Goal: Check status: Check status

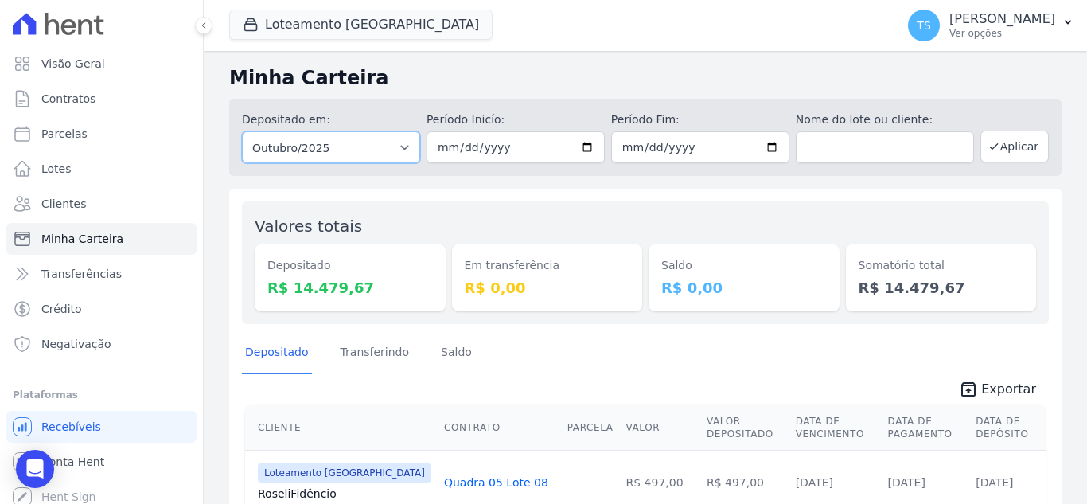
click at [389, 147] on select "Todos os meses Abril/2018 Maio/2018 Junho/2018 Julho/2018 Agosto/2018 Setembro/…" at bounding box center [331, 147] width 178 height 32
select select "09/2025"
click at [242, 131] on select "Todos os meses Abril/2018 Maio/2018 Junho/2018 Julho/2018 Agosto/2018 Setembro/…" at bounding box center [331, 147] width 178 height 32
click at [1001, 151] on button "Aplicar" at bounding box center [1014, 146] width 68 height 32
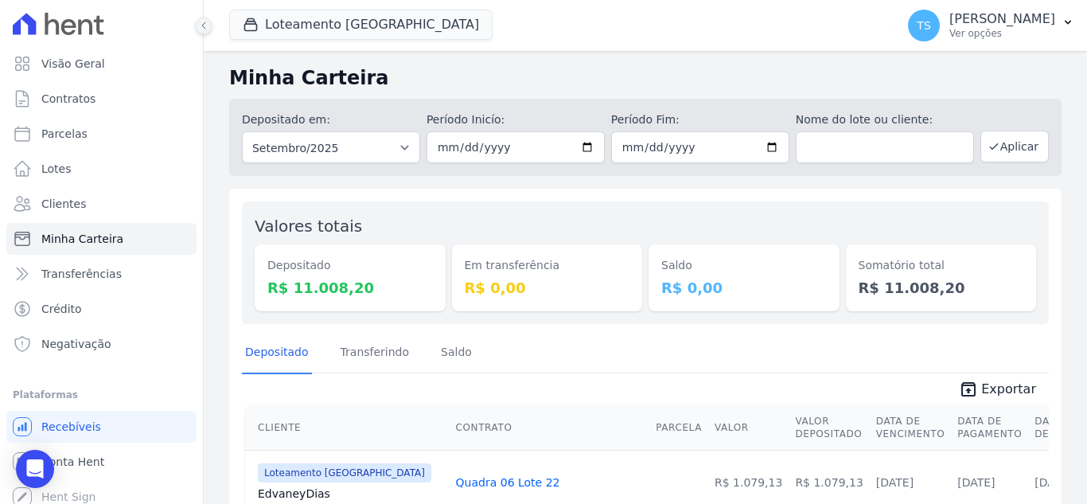
click at [206, 28] on icon at bounding box center [204, 26] width 10 height 10
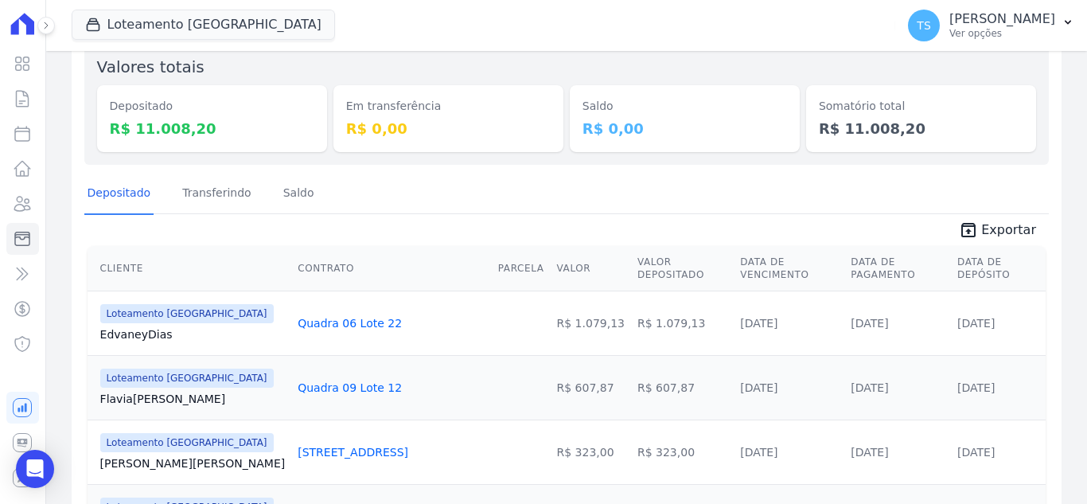
scroll to position [239, 0]
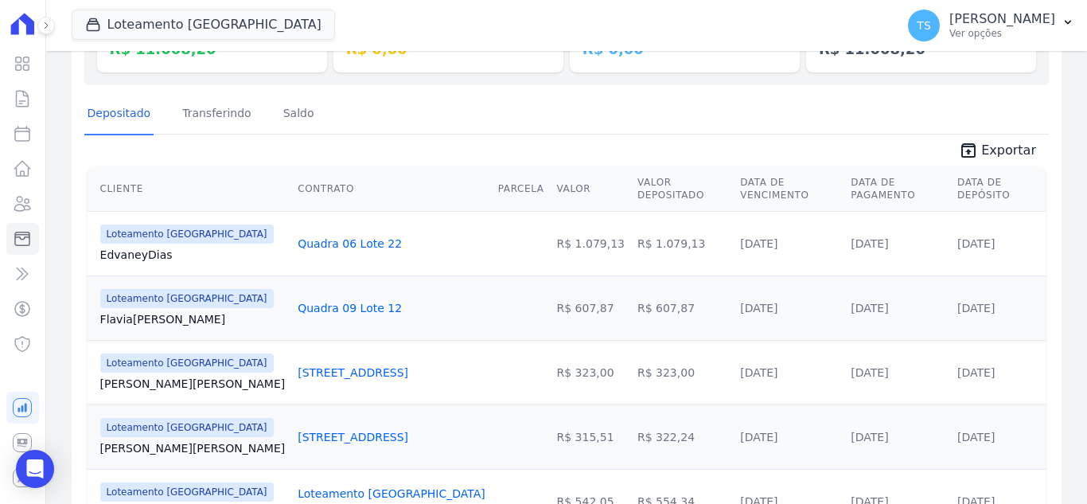
click at [951, 181] on th "Data de Depósito" at bounding box center [998, 188] width 95 height 45
click at [997, 188] on th "Data de Depósito" at bounding box center [998, 188] width 95 height 45
click at [1002, 188] on th "Data de Depósito" at bounding box center [998, 188] width 95 height 45
click at [980, 188] on th "Data de Depósito" at bounding box center [998, 188] width 95 height 45
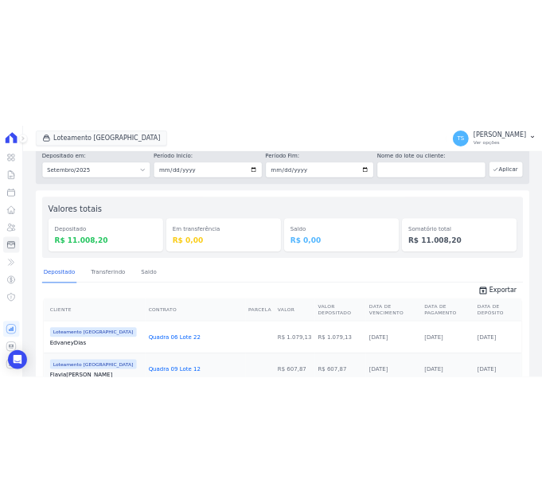
scroll to position [0, 0]
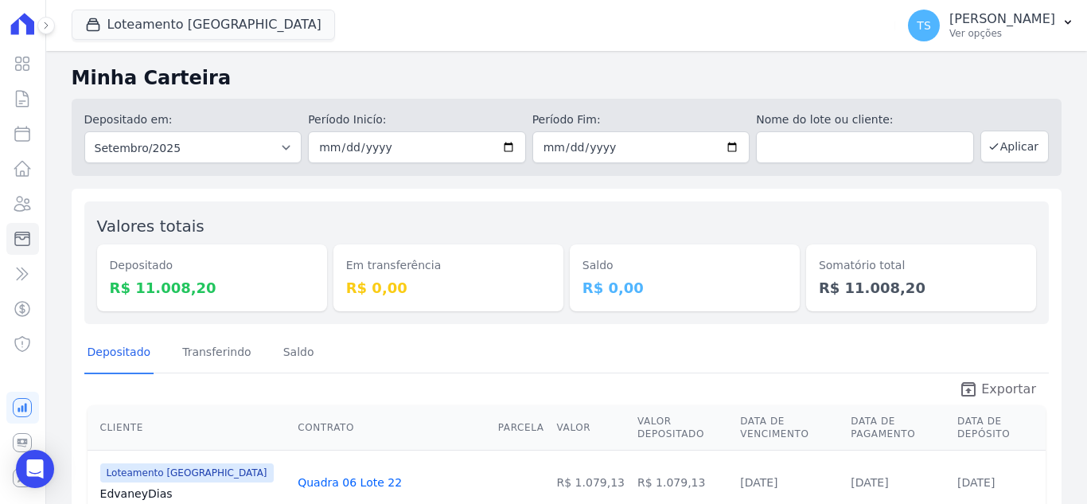
click at [984, 387] on span "Exportar" at bounding box center [1008, 388] width 55 height 19
click at [45, 27] on icon at bounding box center [46, 25] width 3 height 6
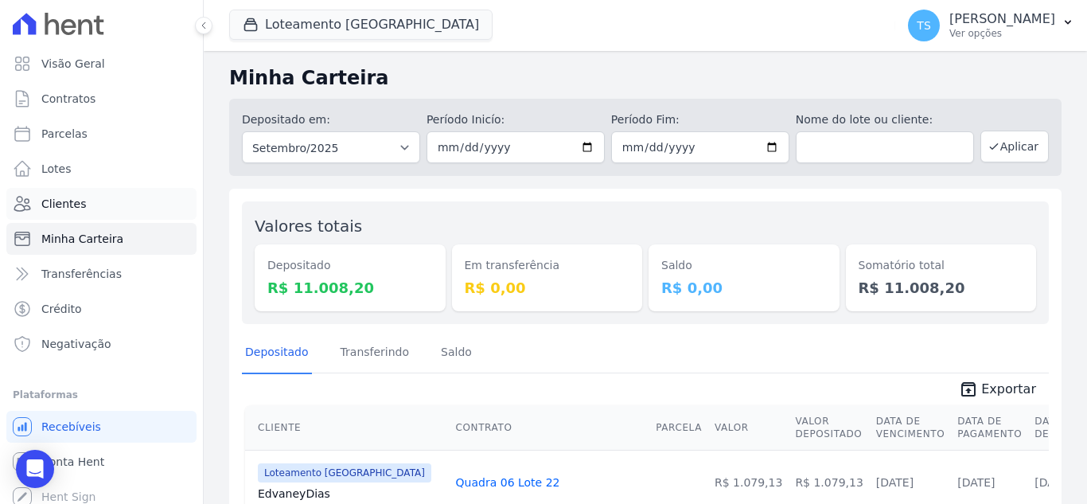
click at [88, 202] on link "Clientes" at bounding box center [101, 204] width 190 height 32
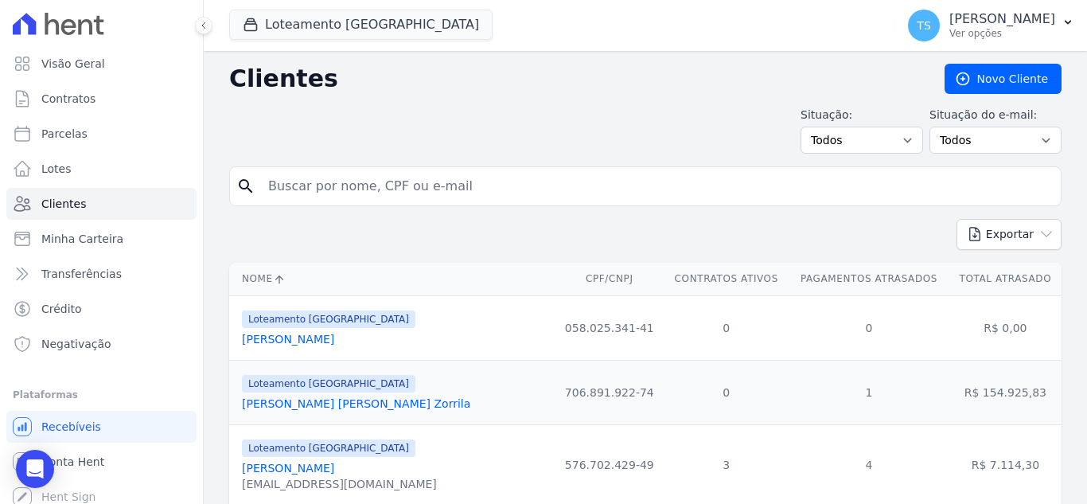
click at [345, 183] on input "search" at bounding box center [657, 186] width 796 height 32
type input "edno"
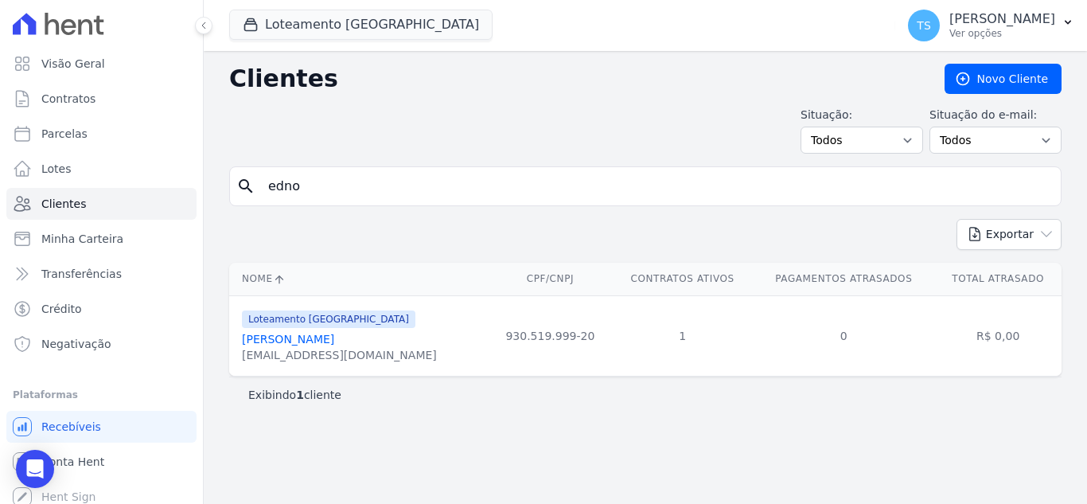
click at [294, 342] on link "Edno Pereira Fonseca" at bounding box center [288, 339] width 92 height 13
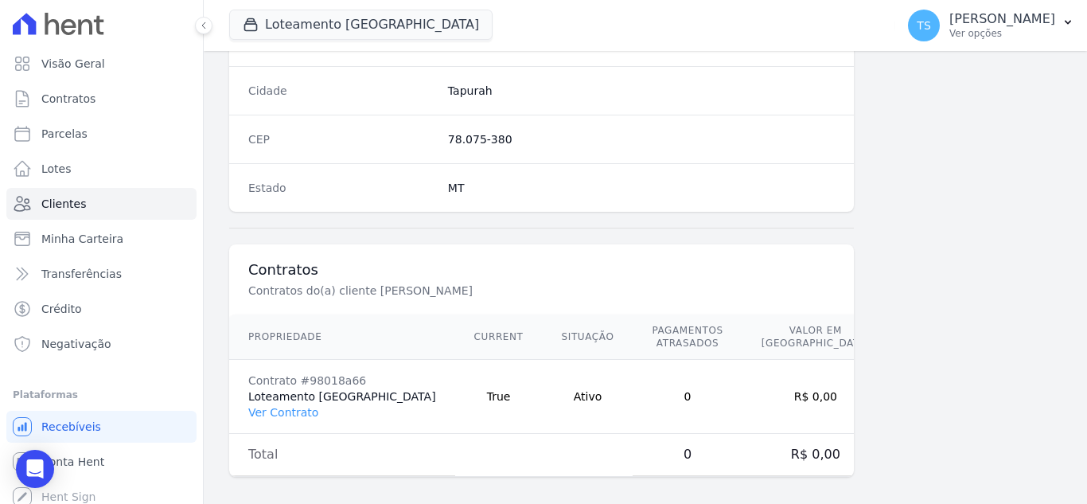
scroll to position [998, 0]
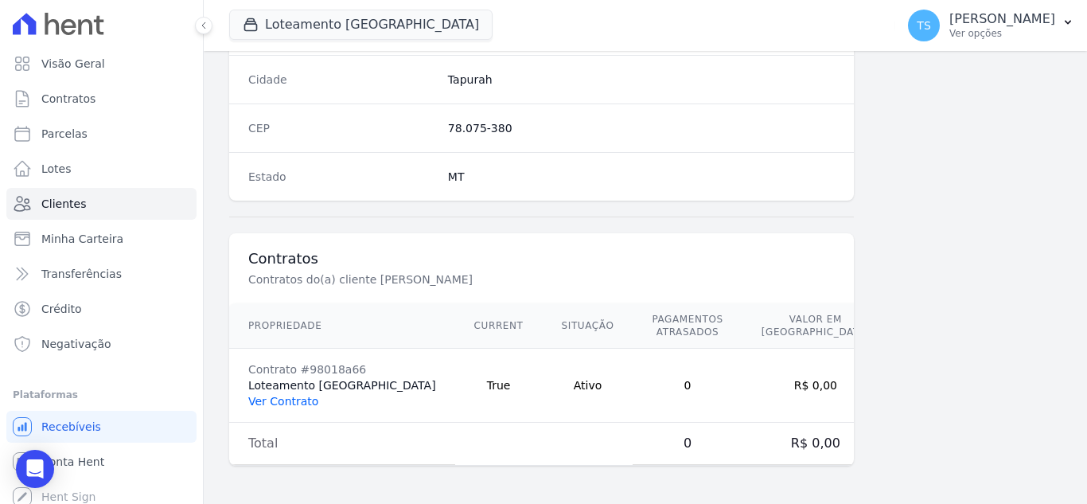
click at [289, 403] on link "Ver Contrato" at bounding box center [283, 401] width 70 height 13
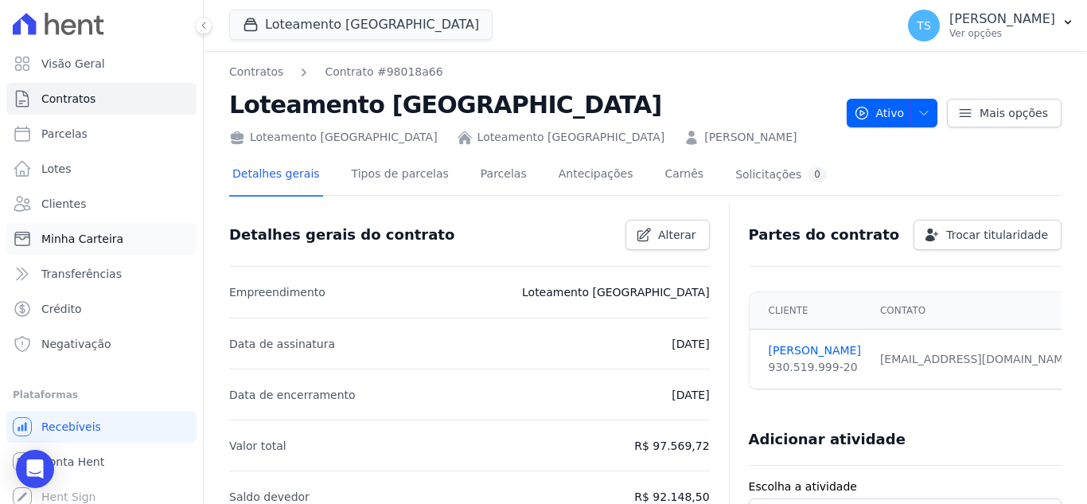
drag, startPoint x: 83, startPoint y: 237, endPoint x: 91, endPoint y: 237, distance: 8.8
click at [83, 237] on span "Minha Carteira" at bounding box center [82, 239] width 82 height 16
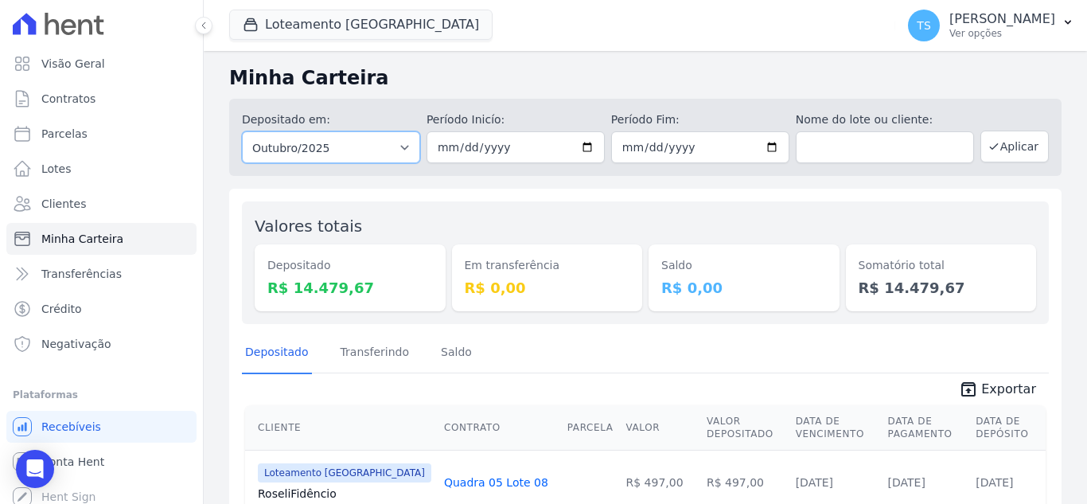
click at [385, 144] on select "Todos os meses Abril/2018 Maio/2018 Junho/2018 Julho/2018 Agosto/2018 Setembro/…" at bounding box center [331, 147] width 178 height 32
click at [464, 216] on div "Em transferência R$ 0,00" at bounding box center [547, 262] width 191 height 97
click at [336, 145] on select "Todos os meses Abril/2018 Maio/2018 Junho/2018 Julho/2018 Agosto/2018 Setembro/…" at bounding box center [331, 147] width 178 height 32
select select "09/2025"
click at [242, 131] on select "Todos os meses Abril/2018 Maio/2018 Junho/2018 Julho/2018 Agosto/2018 Setembro/…" at bounding box center [331, 147] width 178 height 32
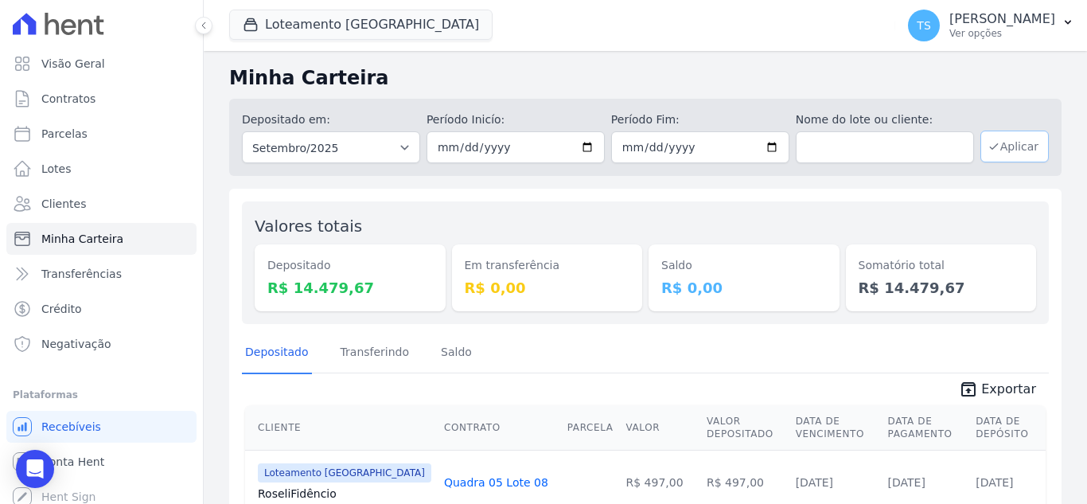
click at [990, 146] on button "Aplicar" at bounding box center [1014, 146] width 68 height 32
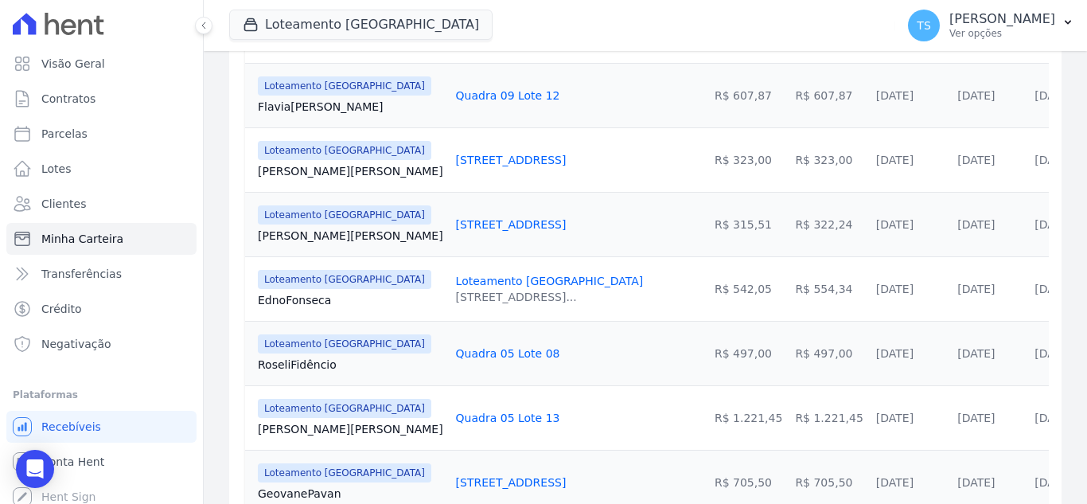
scroll to position [477, 0]
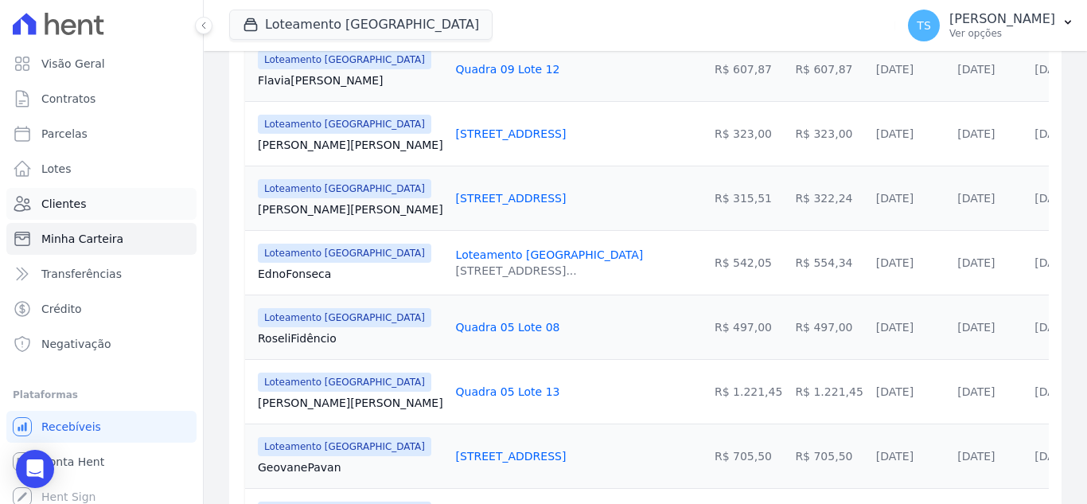
click at [73, 205] on span "Clientes" at bounding box center [63, 204] width 45 height 16
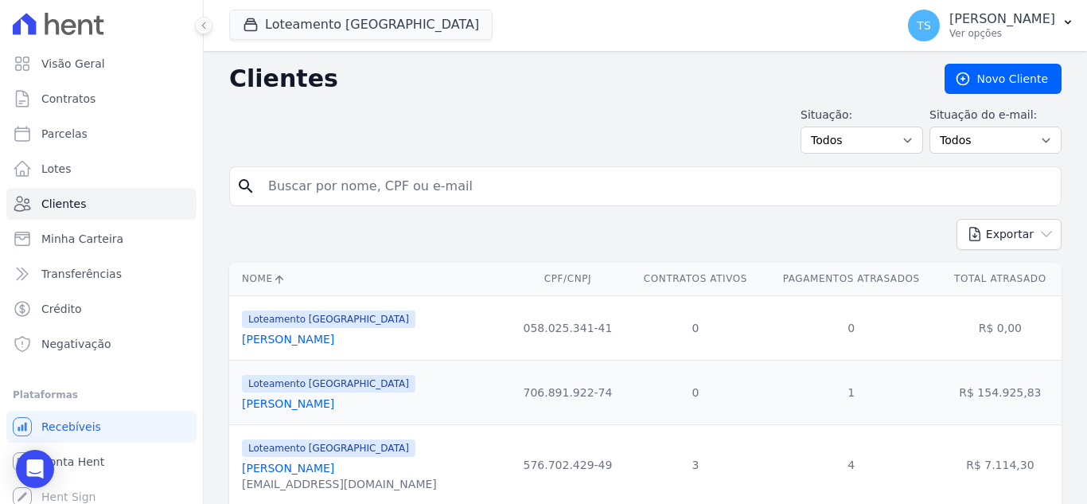
click at [348, 181] on input "search" at bounding box center [657, 186] width 796 height 32
type input "edno"
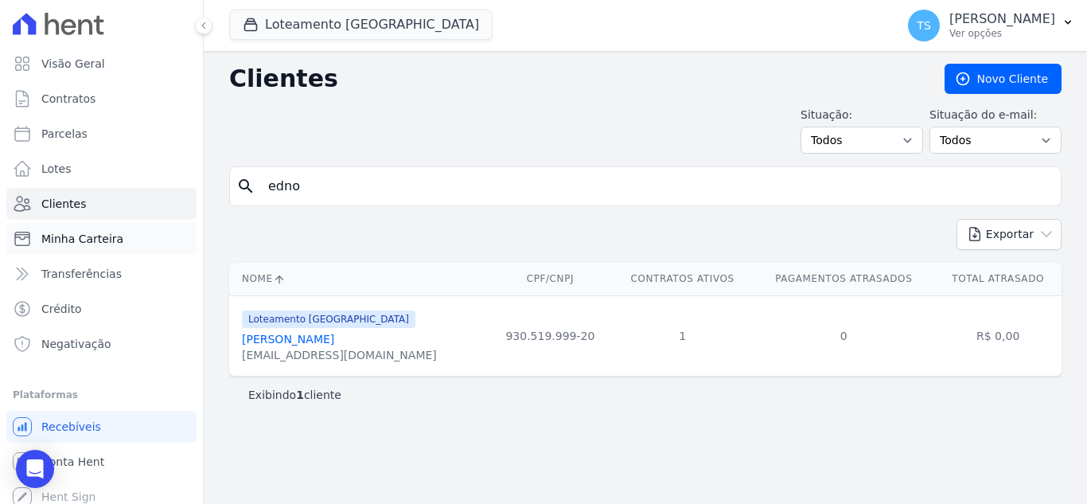
click at [88, 239] on span "Minha Carteira" at bounding box center [82, 239] width 82 height 16
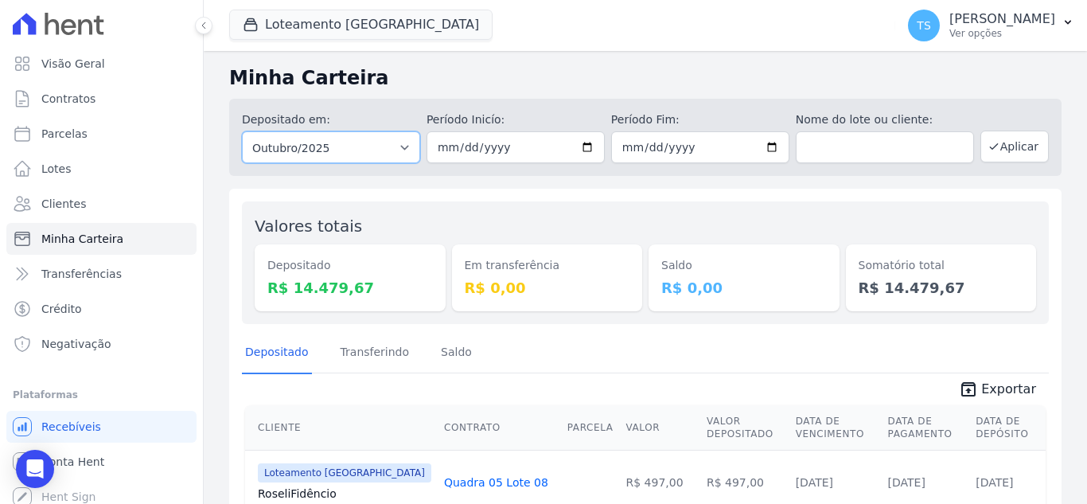
click at [352, 147] on select "Todos os meses Abril/2018 Maio/2018 Junho/2018 Julho/2018 Agosto/2018 Setembro/…" at bounding box center [331, 147] width 178 height 32
select select "09/2025"
click at [242, 131] on select "Todos os meses Abril/2018 Maio/2018 Junho/2018 Julho/2018 Agosto/2018 Setembro/…" at bounding box center [331, 147] width 178 height 32
click at [1028, 144] on button "Aplicar" at bounding box center [1014, 146] width 68 height 32
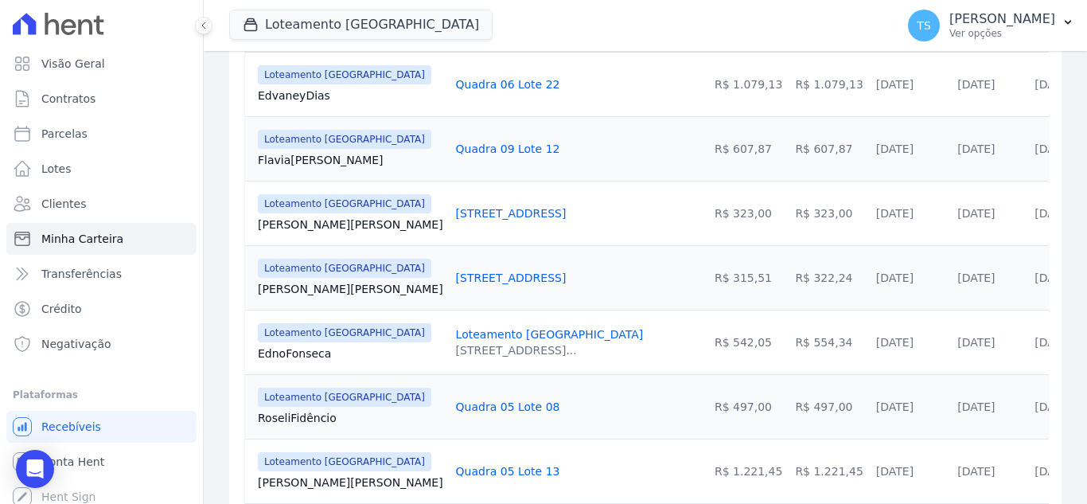
scroll to position [477, 0]
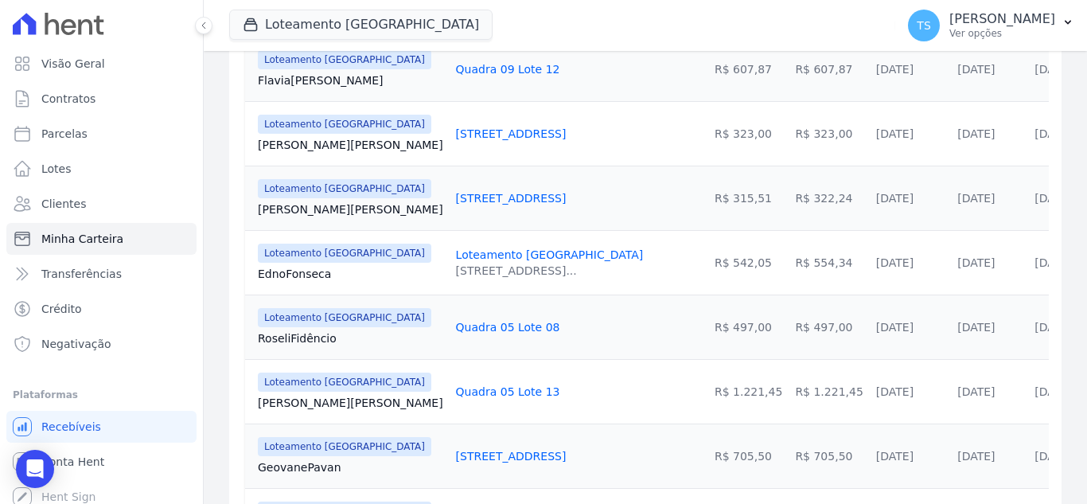
click at [290, 272] on link "Edno Fonseca" at bounding box center [350, 274] width 185 height 16
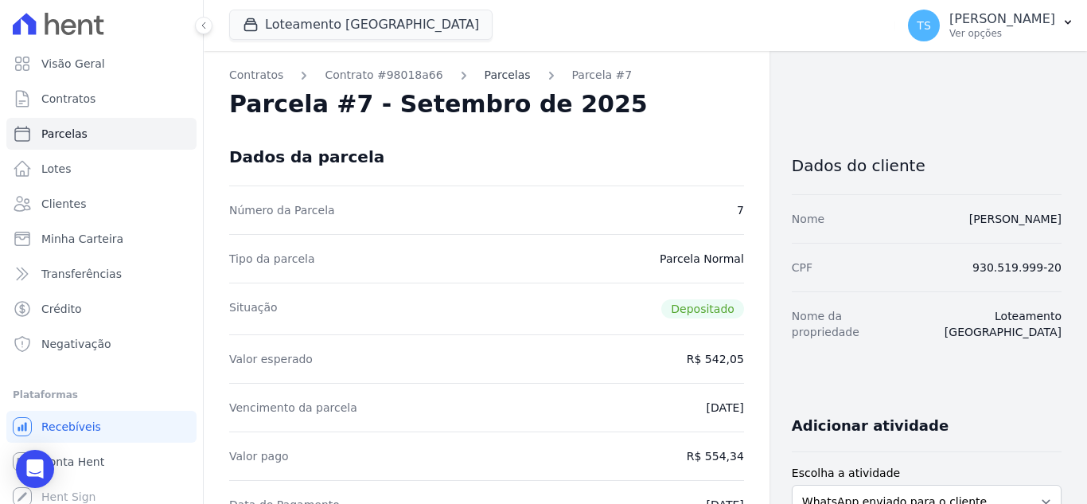
click at [488, 76] on link "Parcelas" at bounding box center [507, 75] width 46 height 17
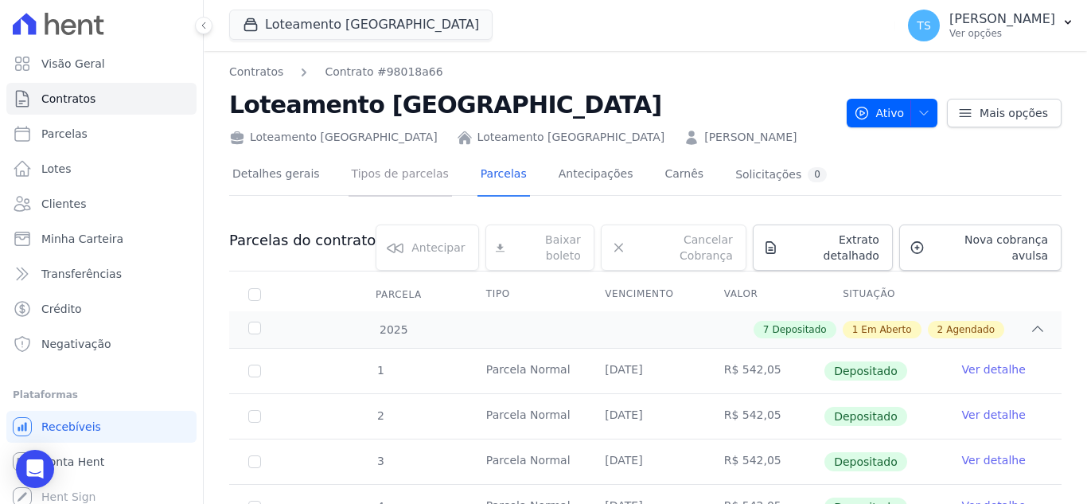
click at [391, 179] on link "Tipos de parcelas" at bounding box center [399, 175] width 103 height 42
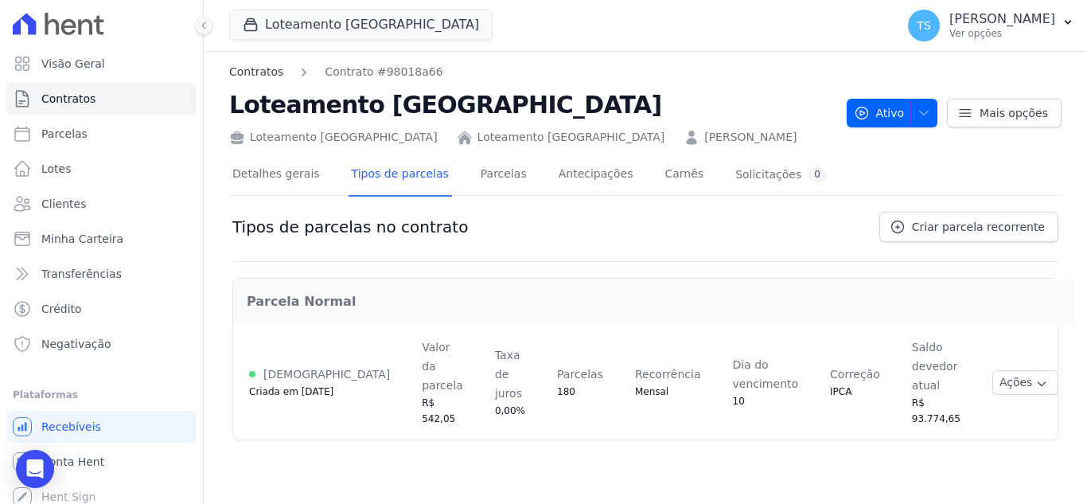
click at [252, 72] on link "Contratos" at bounding box center [256, 72] width 54 height 17
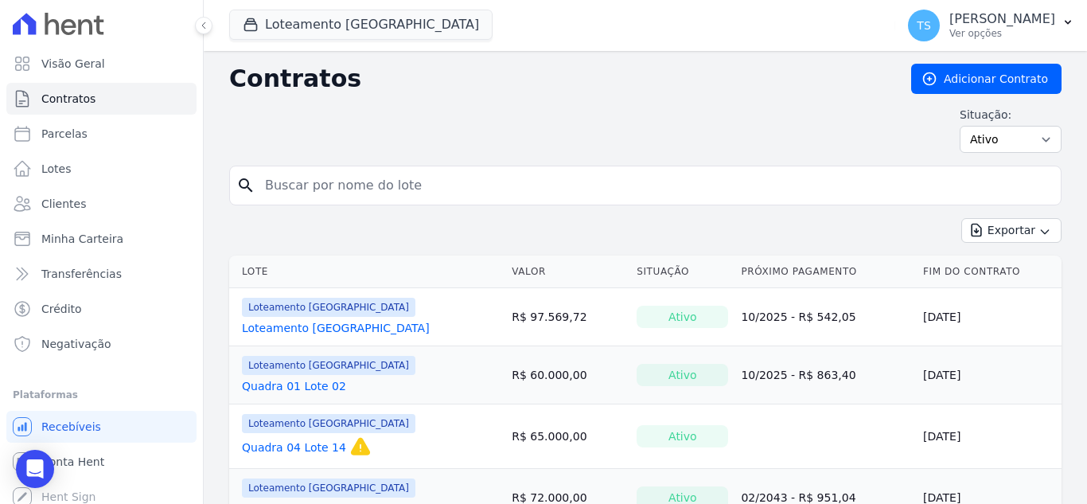
click at [306, 179] on input "search" at bounding box center [654, 185] width 799 height 32
type input "edno"
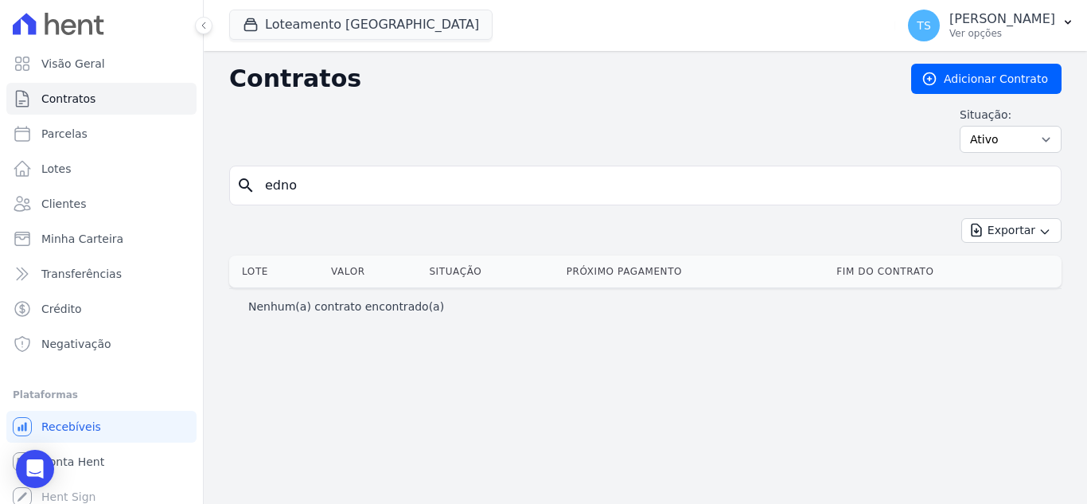
click at [395, 189] on input "edno" at bounding box center [654, 185] width 799 height 32
click at [72, 202] on span "Clientes" at bounding box center [63, 204] width 45 height 16
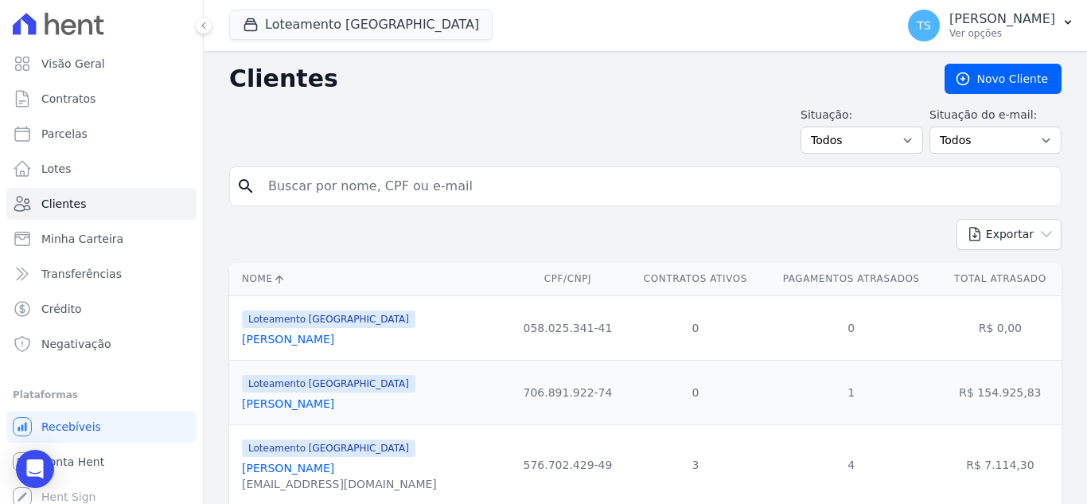
click at [329, 189] on input "search" at bounding box center [657, 186] width 796 height 32
type input "edno"
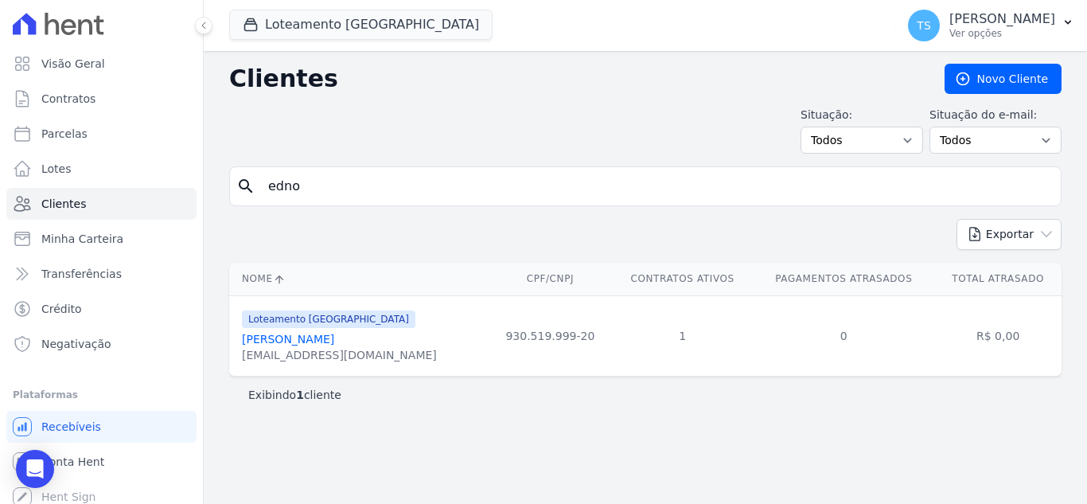
click at [309, 337] on link "Edno Pereira Fonseca" at bounding box center [288, 339] width 92 height 13
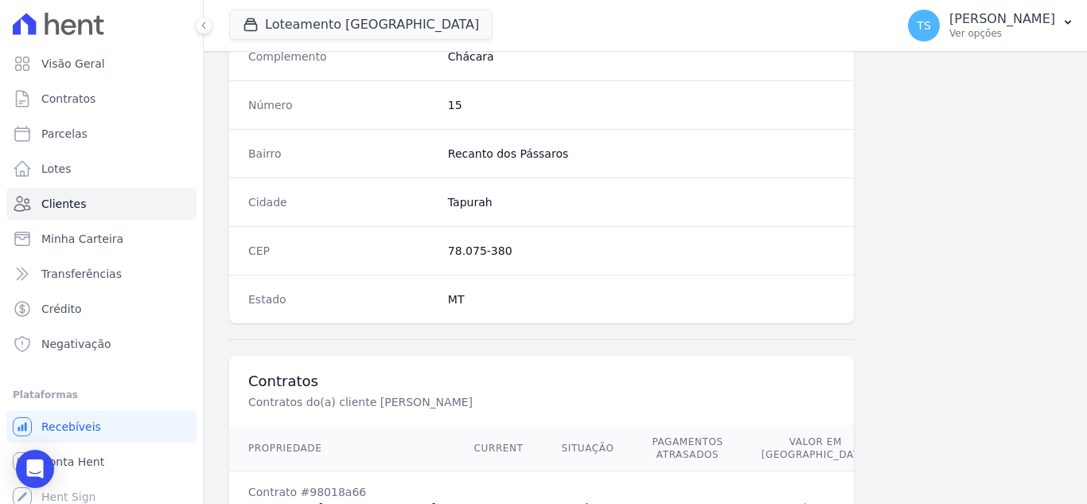
scroll to position [998, 0]
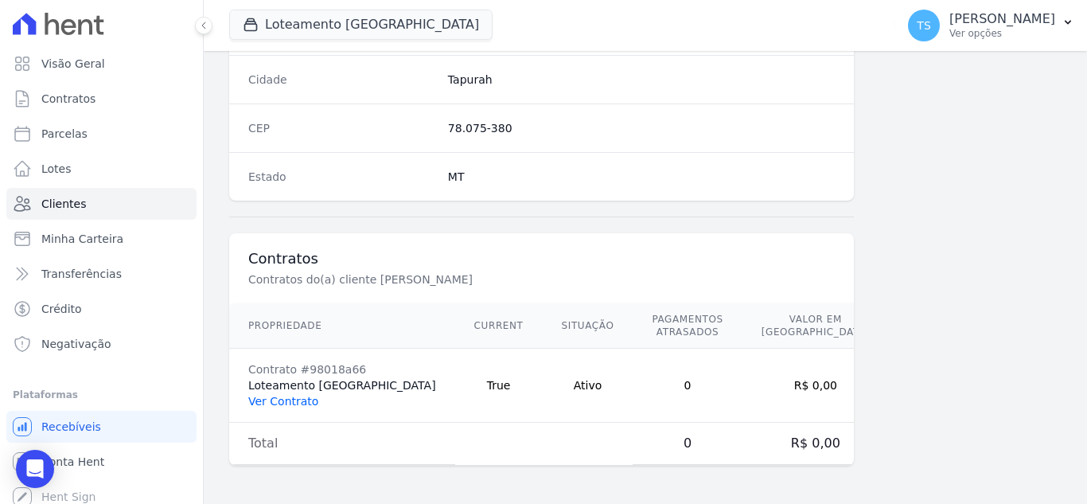
click at [285, 401] on link "Ver Contrato" at bounding box center [283, 401] width 70 height 13
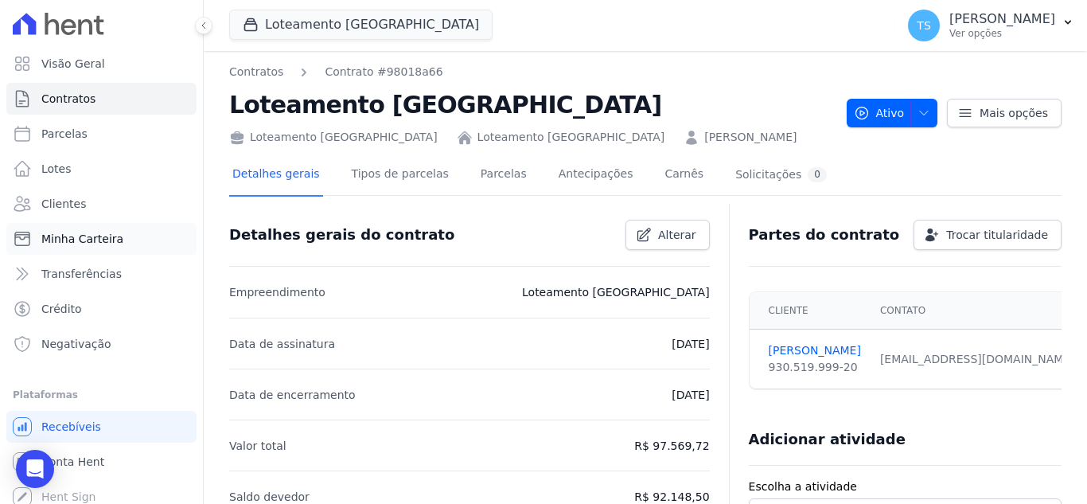
drag, startPoint x: 71, startPoint y: 236, endPoint x: 86, endPoint y: 235, distance: 15.2
click at [71, 236] on span "Minha Carteira" at bounding box center [82, 239] width 82 height 16
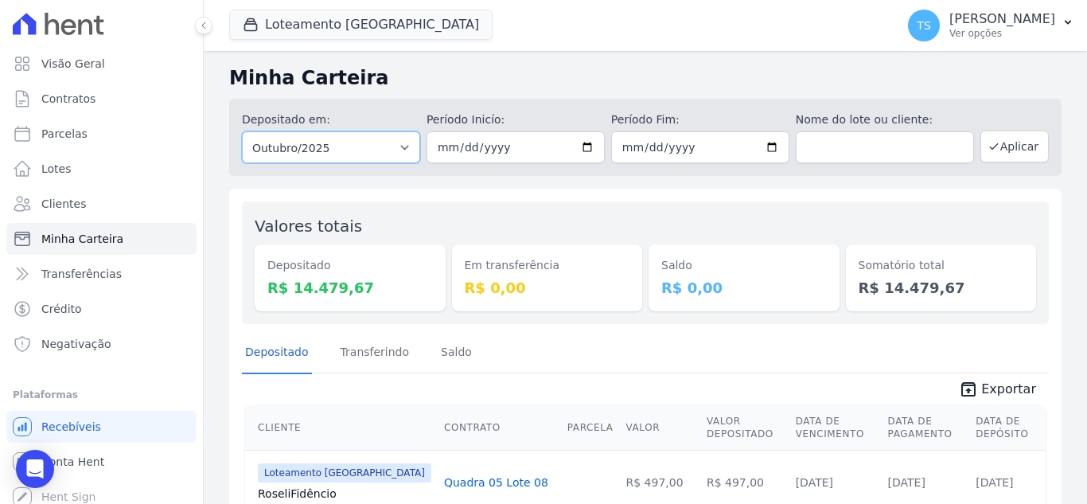
click at [360, 147] on select "Todos os meses Abril/2018 Maio/2018 Junho/2018 Julho/2018 Agosto/2018 Setembro/…" at bounding box center [331, 147] width 178 height 32
select select "09/2025"
click at [242, 131] on select "Todos os meses Abril/2018 Maio/2018 Junho/2018 Julho/2018 Agosto/2018 Setembro/…" at bounding box center [331, 147] width 178 height 32
click at [1022, 147] on button "Aplicar" at bounding box center [1014, 146] width 68 height 32
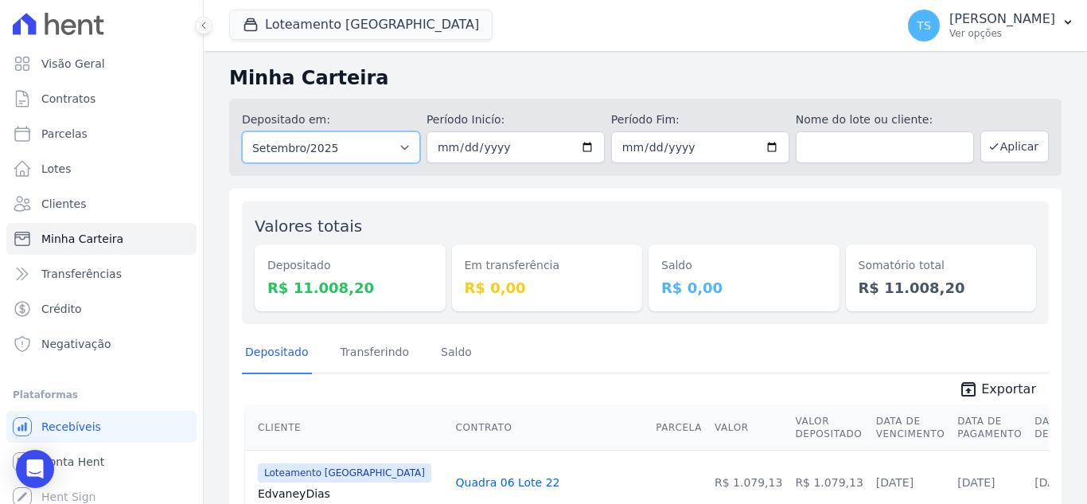
click at [408, 154] on select "Todos os meses Abril/2018 Maio/2018 Junho/2018 Julho/2018 Agosto/2018 Setembro/…" at bounding box center [331, 147] width 178 height 32
select select "10/2025"
click at [242, 131] on select "Todos os meses Abril/2018 Maio/2018 Junho/2018 Julho/2018 Agosto/2018 Setembro/…" at bounding box center [331, 147] width 178 height 32
click at [1000, 146] on button "Aplicar" at bounding box center [1014, 146] width 68 height 32
